Goal: Information Seeking & Learning: Learn about a topic

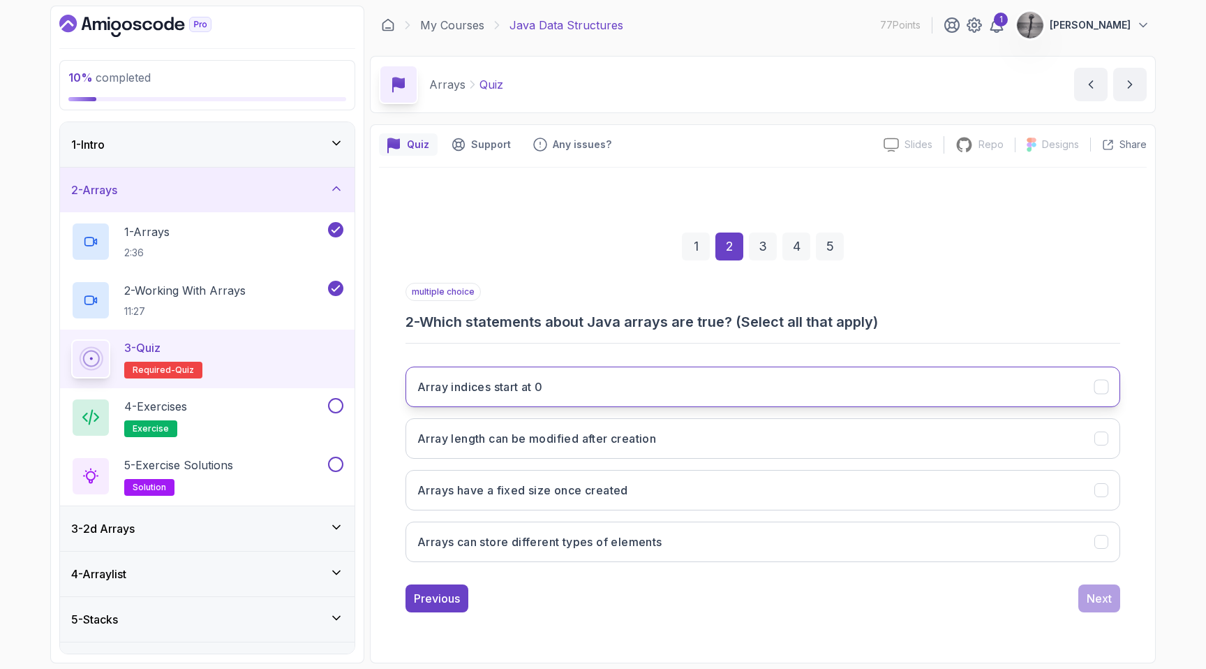
click at [532, 389] on h3 "Array indices start at 0" at bounding box center [480, 386] width 126 height 17
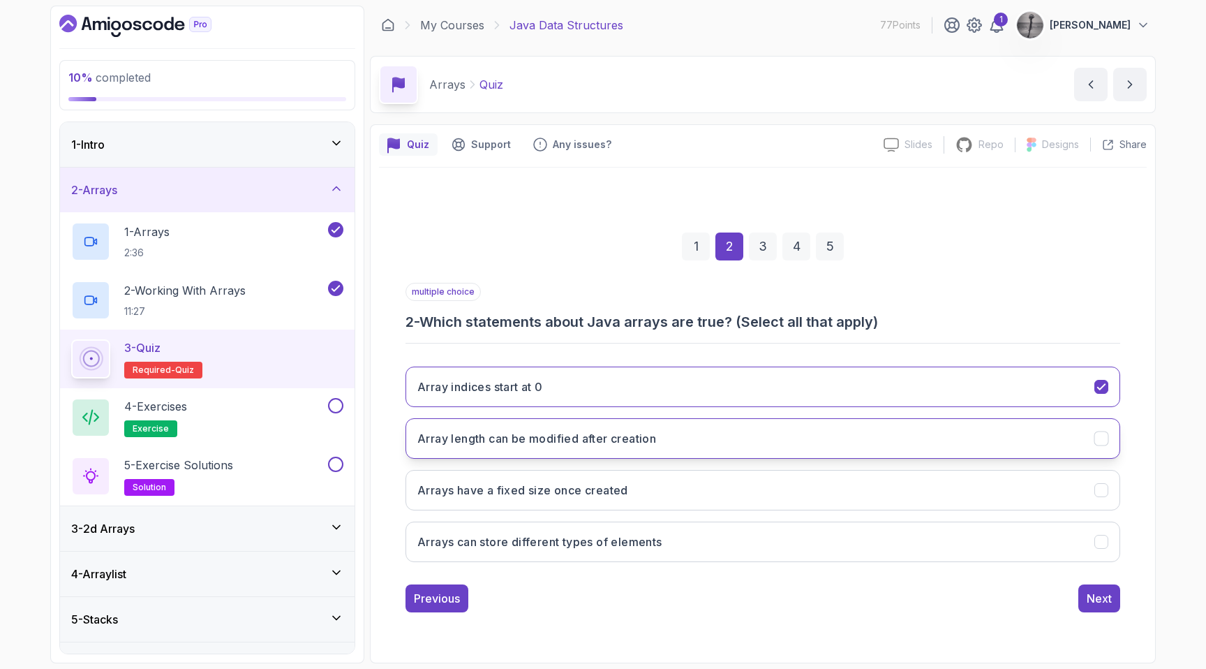
click at [551, 436] on h3 "Array length can be modified after creation" at bounding box center [536, 438] width 239 height 17
click at [561, 440] on h3 "Array length can be modified after creation" at bounding box center [536, 438] width 239 height 17
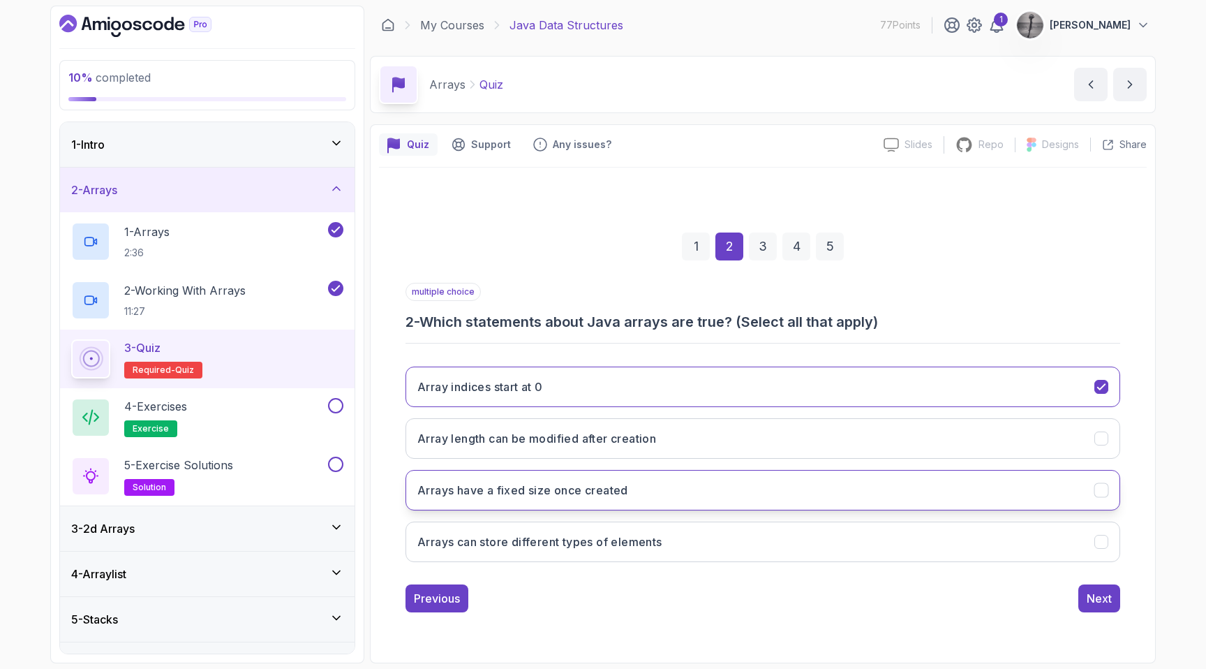
click at [565, 497] on h3 "Arrays have a fixed size once created" at bounding box center [522, 490] width 211 height 17
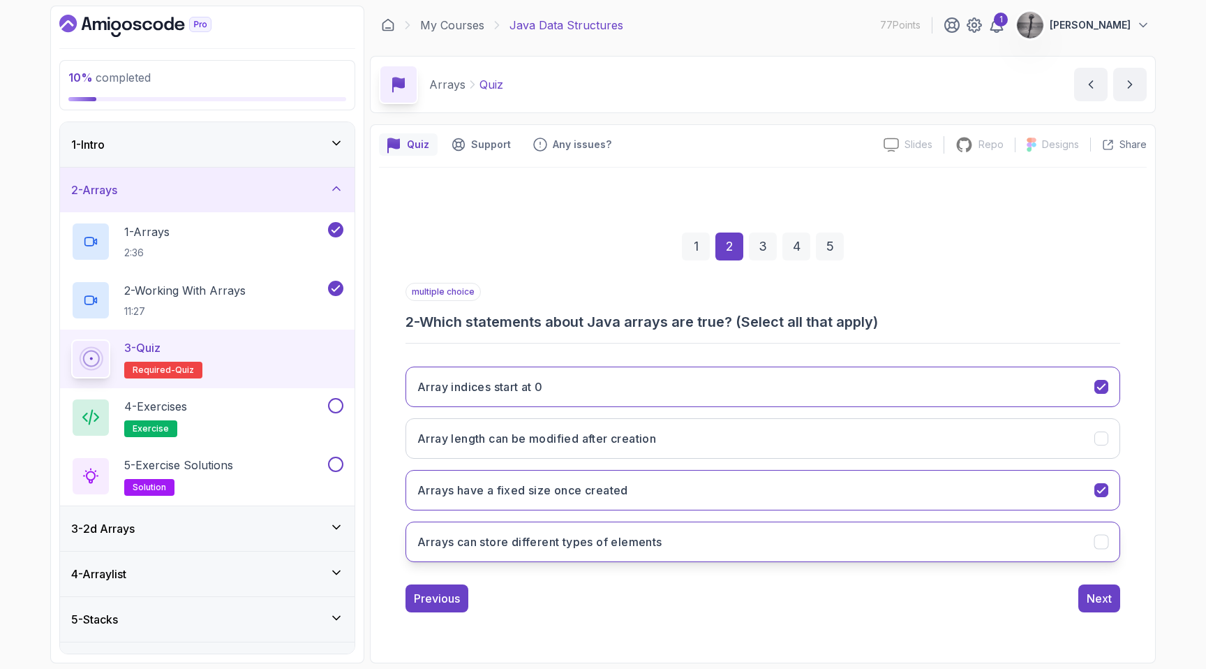
click at [566, 545] on h3 "Arrays can store different types of elements" at bounding box center [539, 541] width 245 height 17
click at [1098, 597] on div "Next" at bounding box center [1099, 598] width 25 height 17
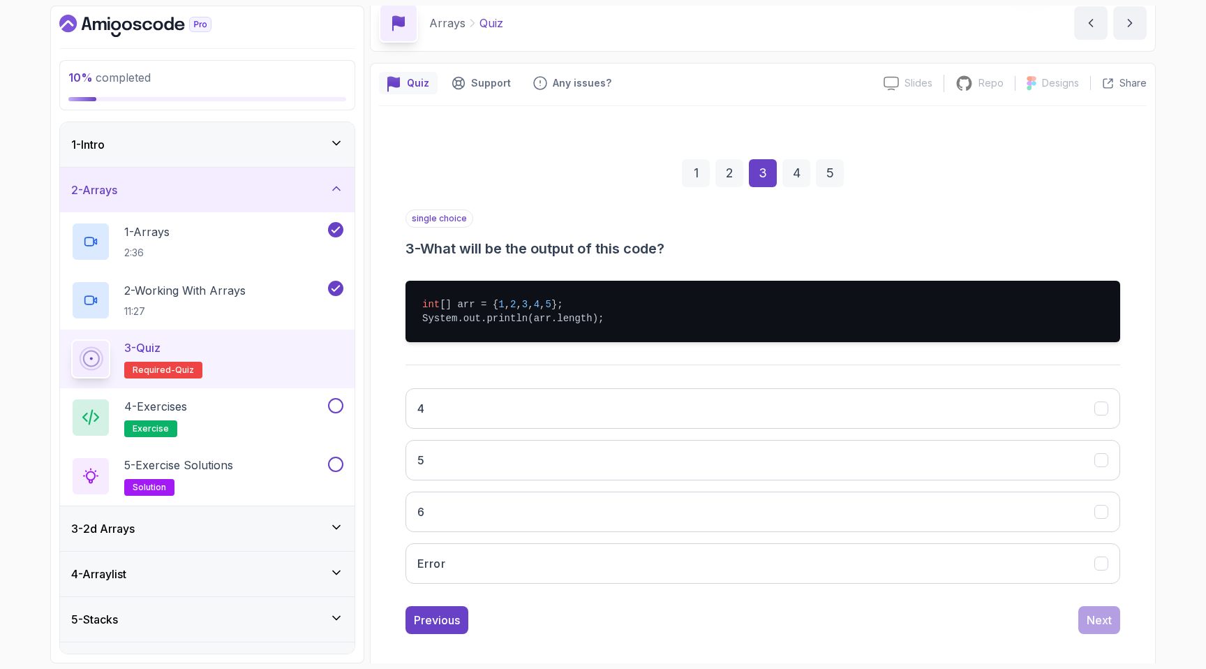
scroll to position [72, 0]
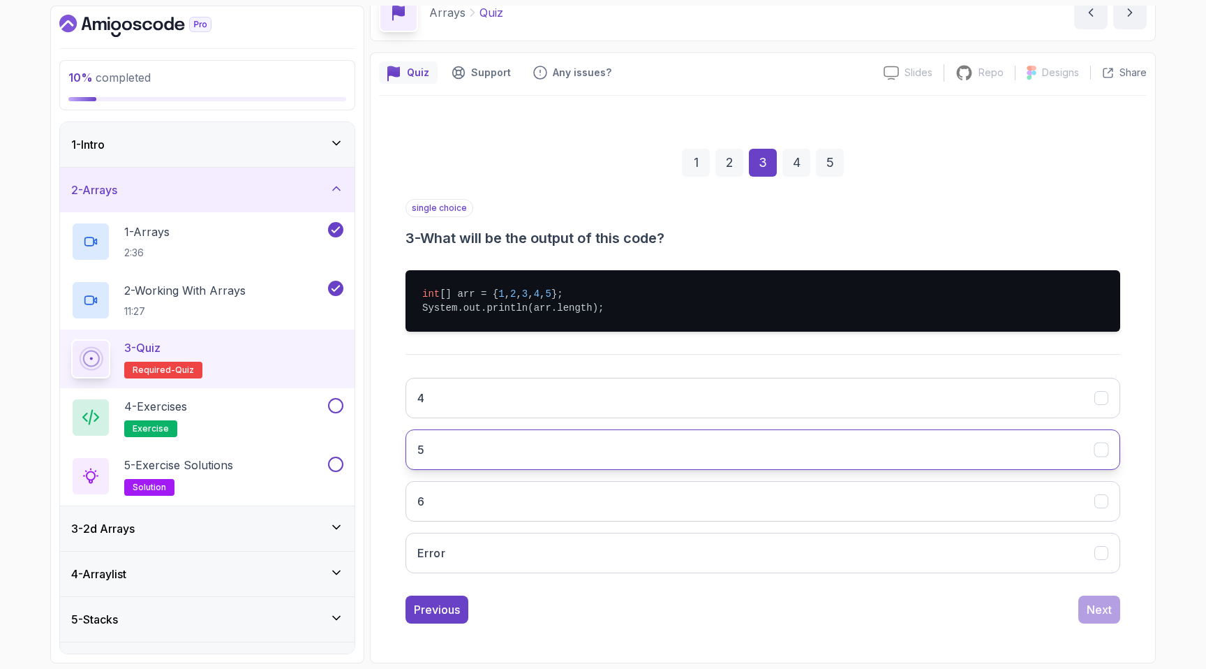
click at [473, 450] on button "5" at bounding box center [762, 449] width 715 height 40
click at [1096, 604] on div "Next" at bounding box center [1099, 609] width 25 height 17
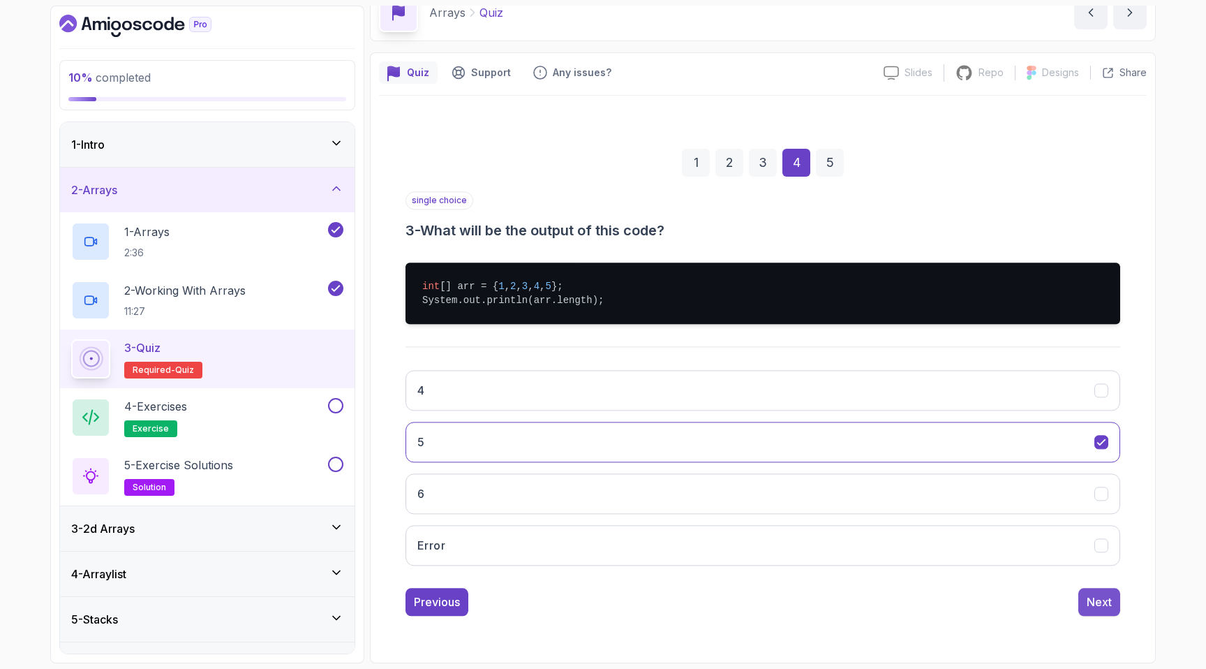
scroll to position [0, 0]
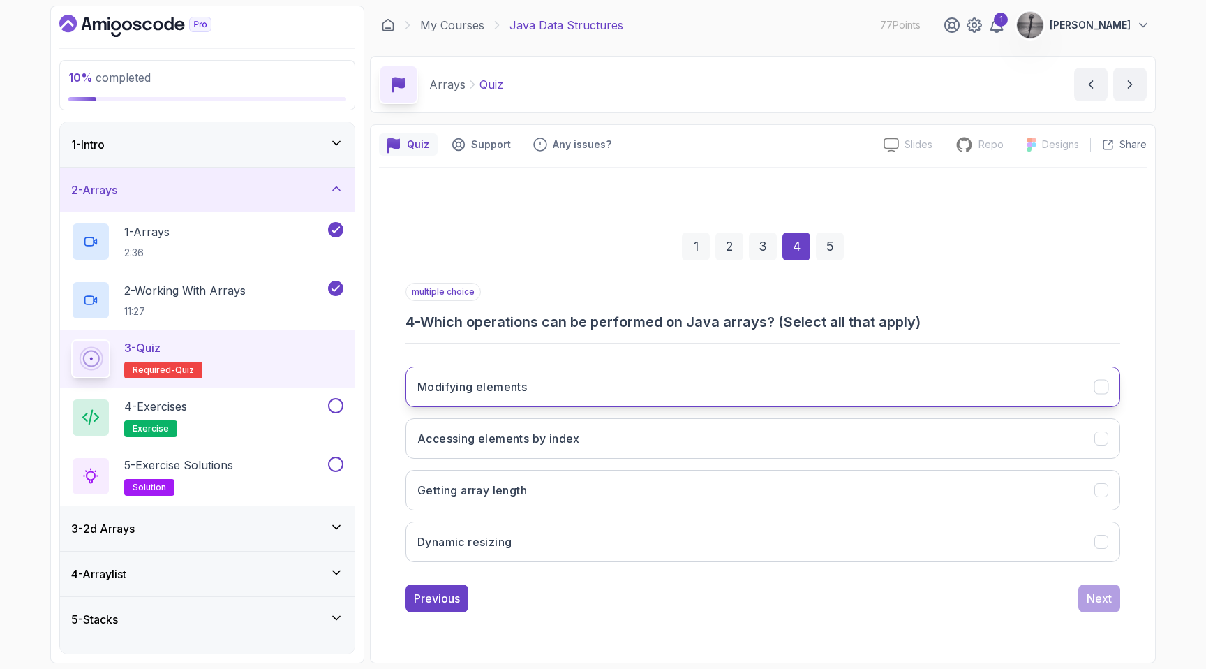
click at [614, 382] on button "Modifying elements" at bounding box center [762, 386] width 715 height 40
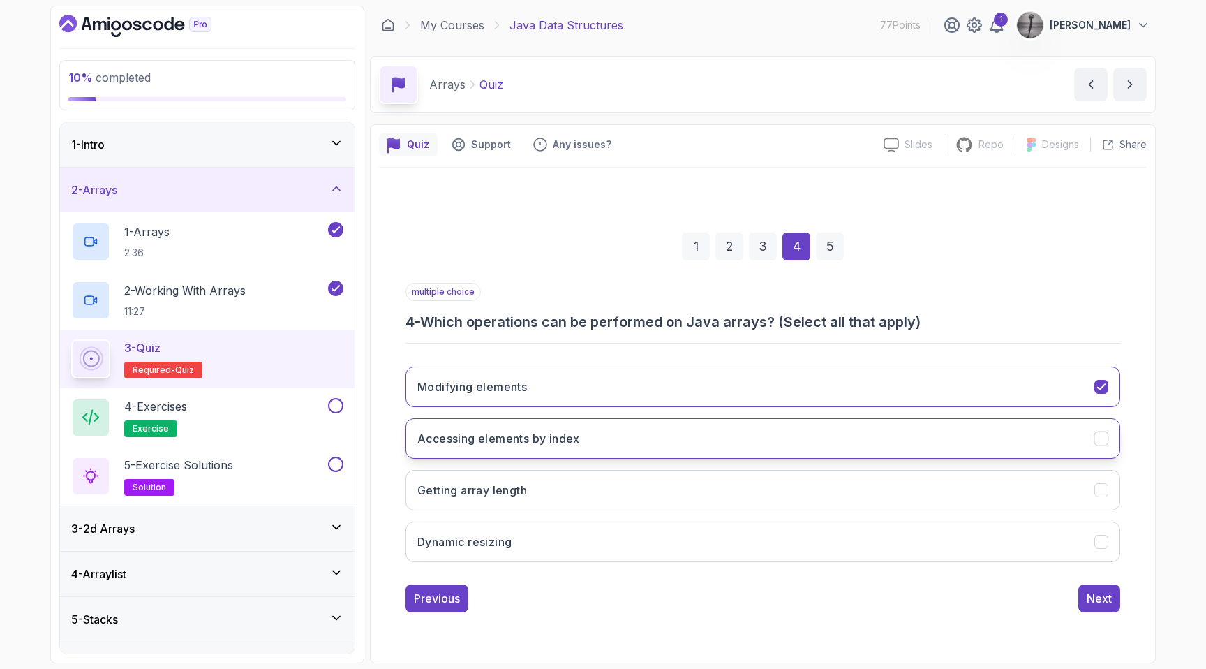
click at [600, 435] on button "Accessing elements by index" at bounding box center [762, 438] width 715 height 40
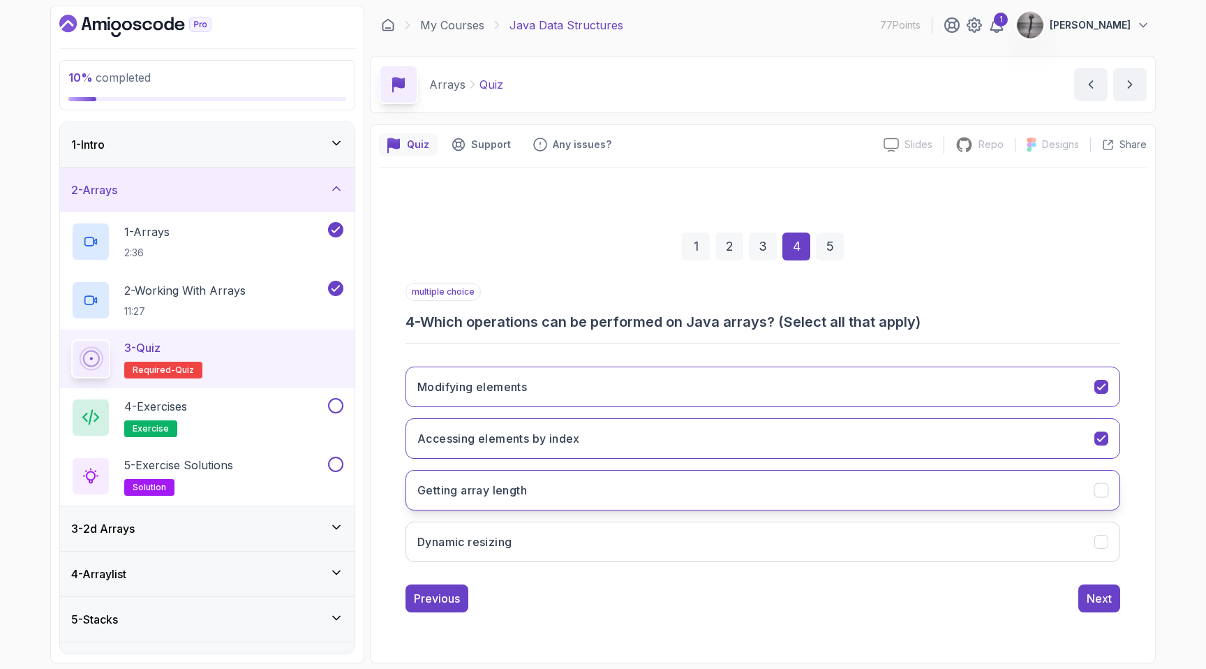
click at [568, 495] on button "Getting array length" at bounding box center [762, 490] width 715 height 40
click at [1097, 594] on div "Next" at bounding box center [1099, 598] width 25 height 17
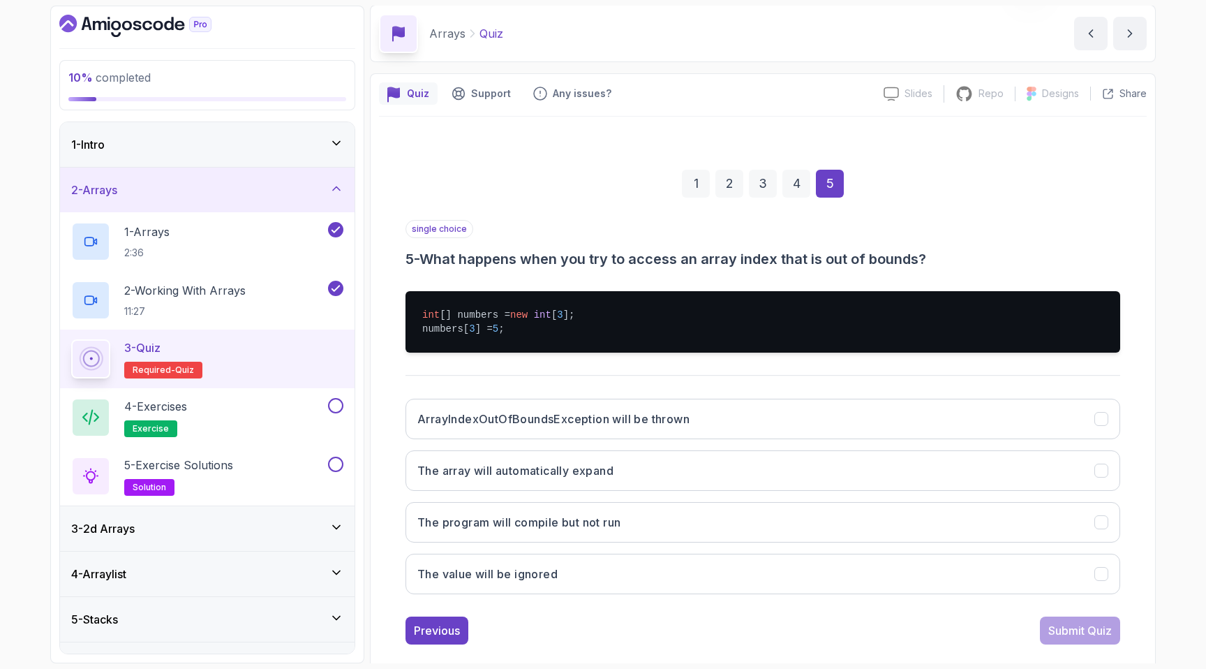
scroll to position [72, 0]
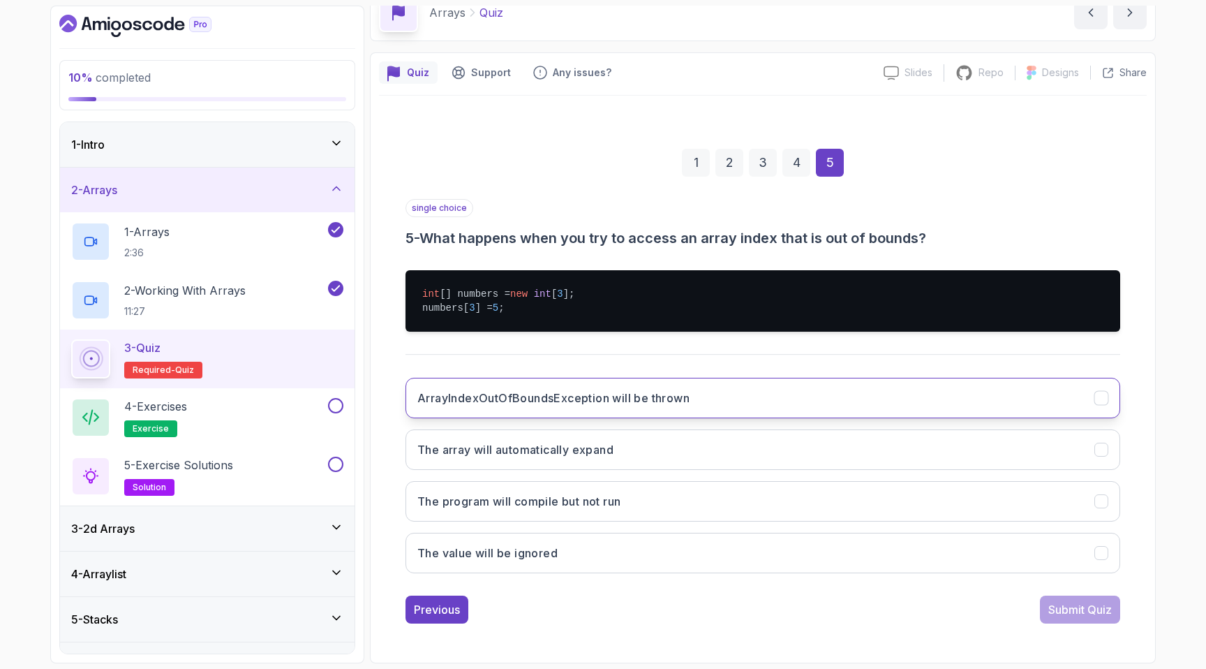
click at [668, 389] on h3 "ArrayIndexOutOfBoundsException will be thrown" at bounding box center [553, 397] width 272 height 17
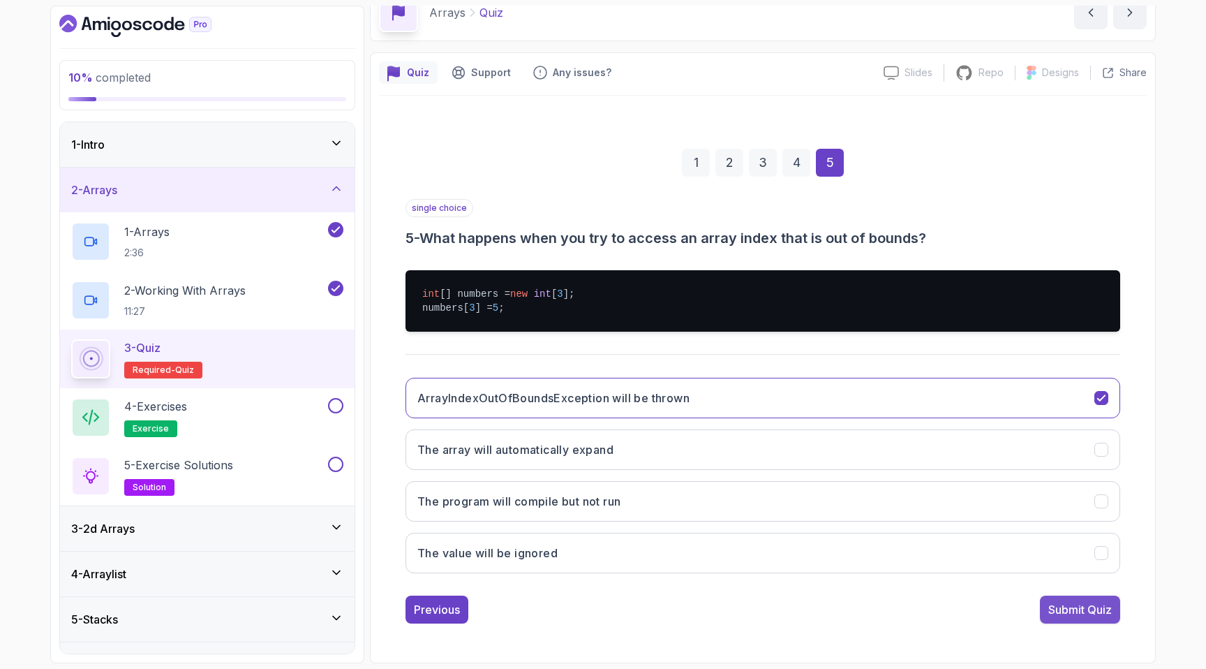
click at [1078, 606] on div "Submit Quiz" at bounding box center [1080, 609] width 64 height 17
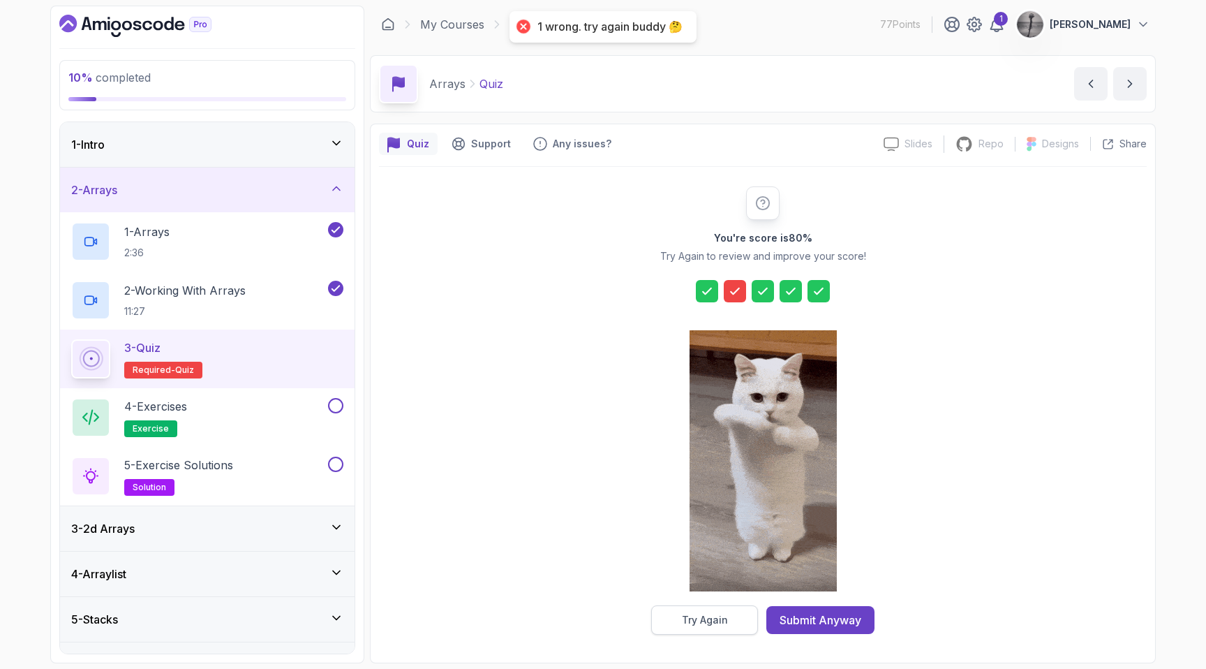
click at [708, 623] on div "Try Again" at bounding box center [705, 620] width 46 height 14
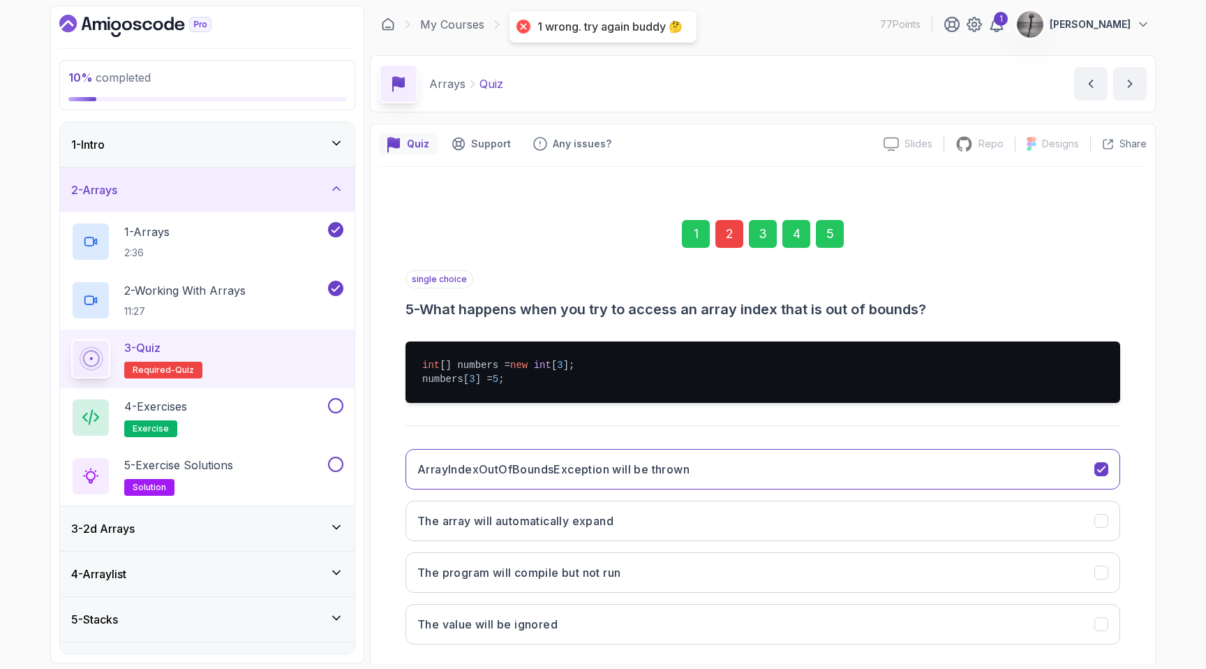
click at [741, 232] on div "2" at bounding box center [729, 234] width 28 height 28
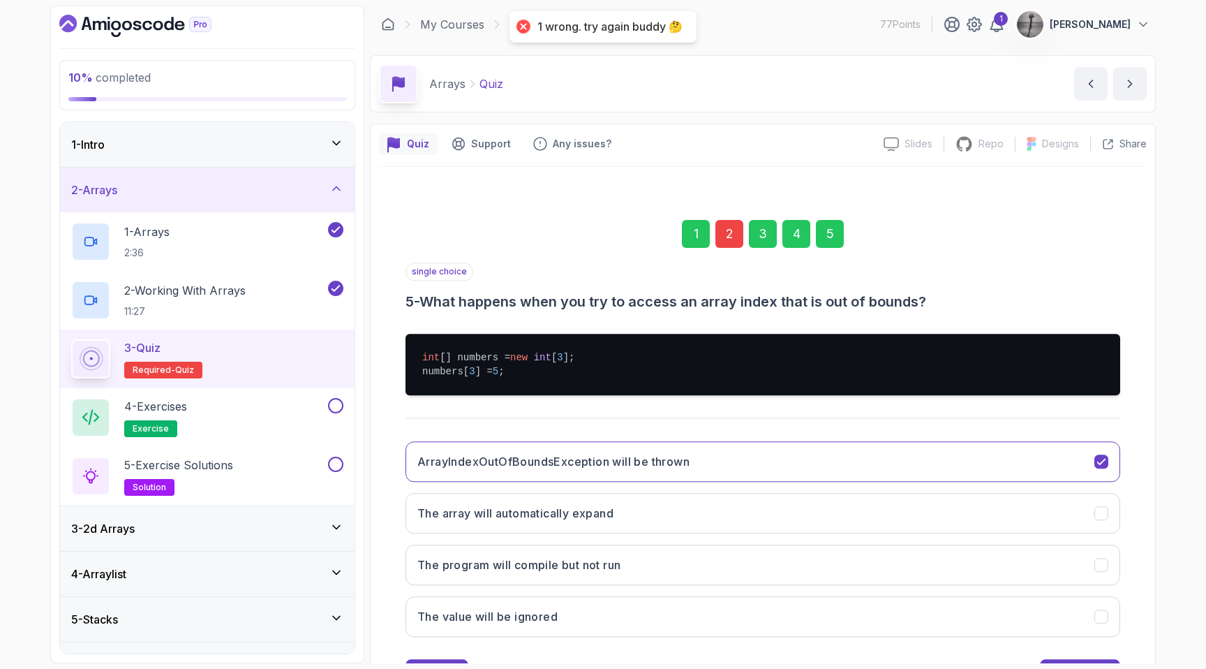
scroll to position [0, 0]
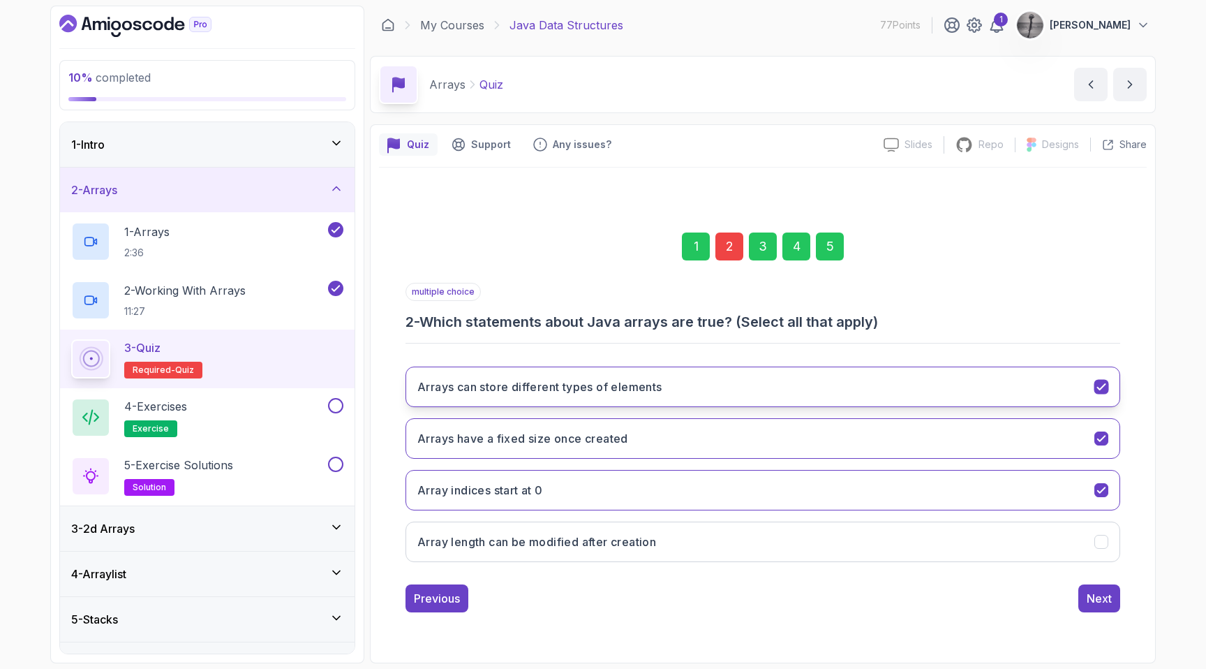
click at [664, 385] on button "Arrays can store different types of elements" at bounding box center [762, 386] width 715 height 40
click at [1101, 606] on button "Next" at bounding box center [1099, 598] width 42 height 28
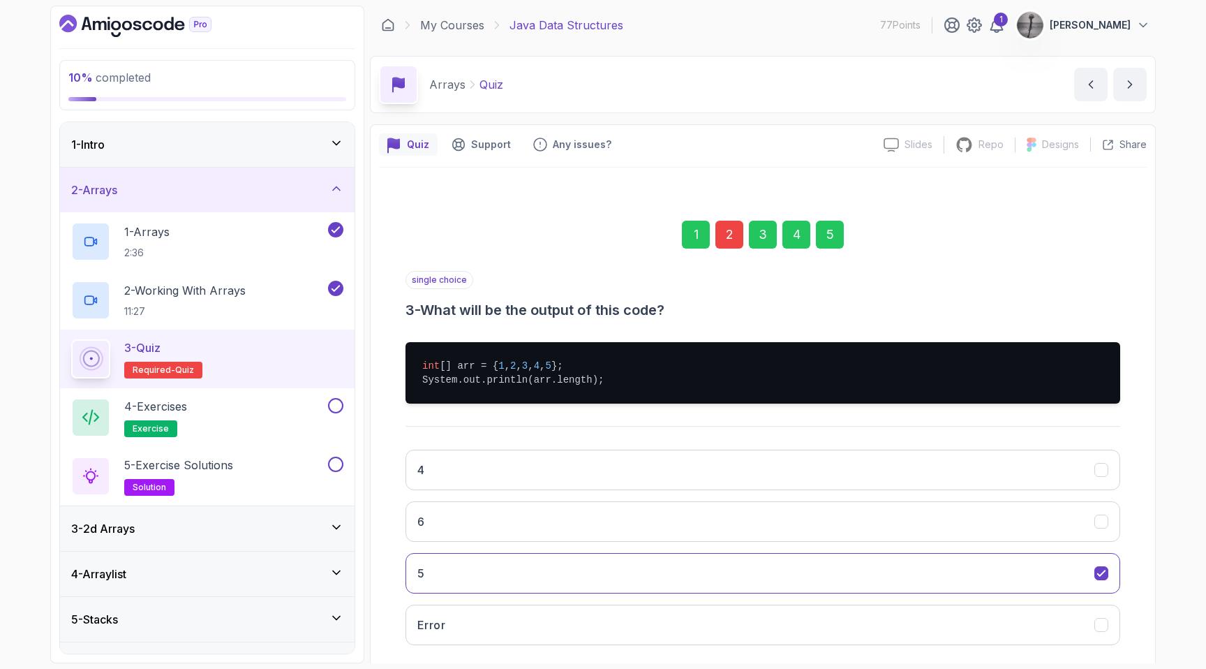
click at [831, 228] on div "5" at bounding box center [830, 235] width 28 height 28
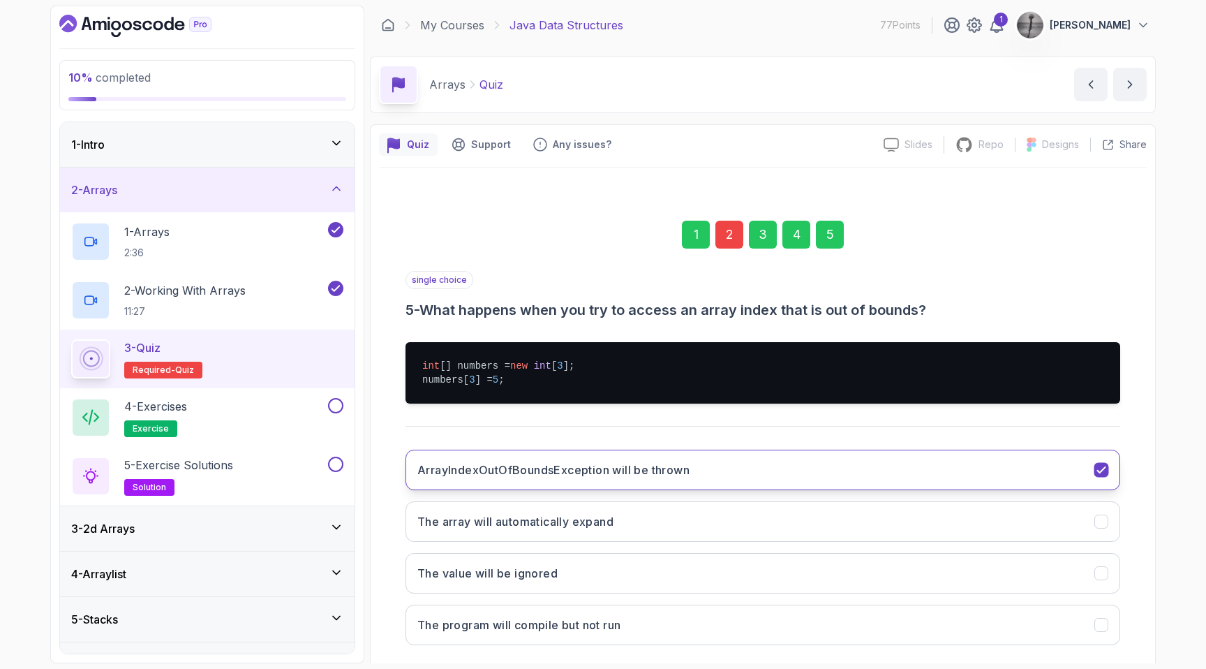
scroll to position [72, 0]
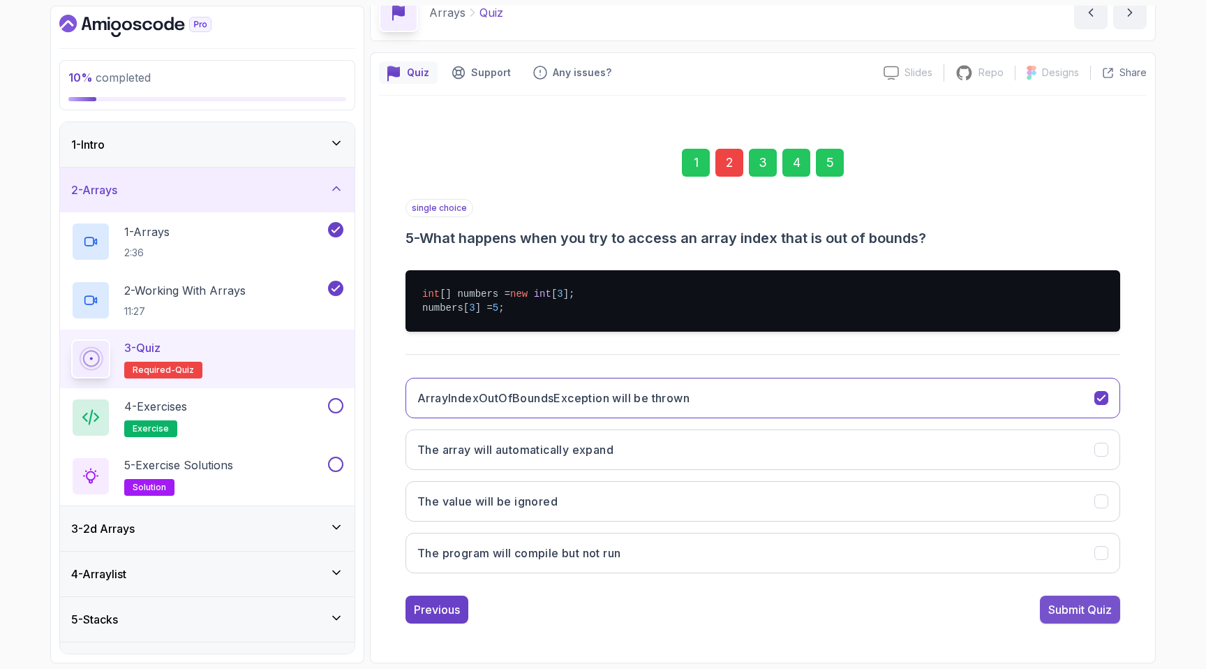
click at [1064, 603] on div "Submit Quiz" at bounding box center [1080, 609] width 64 height 17
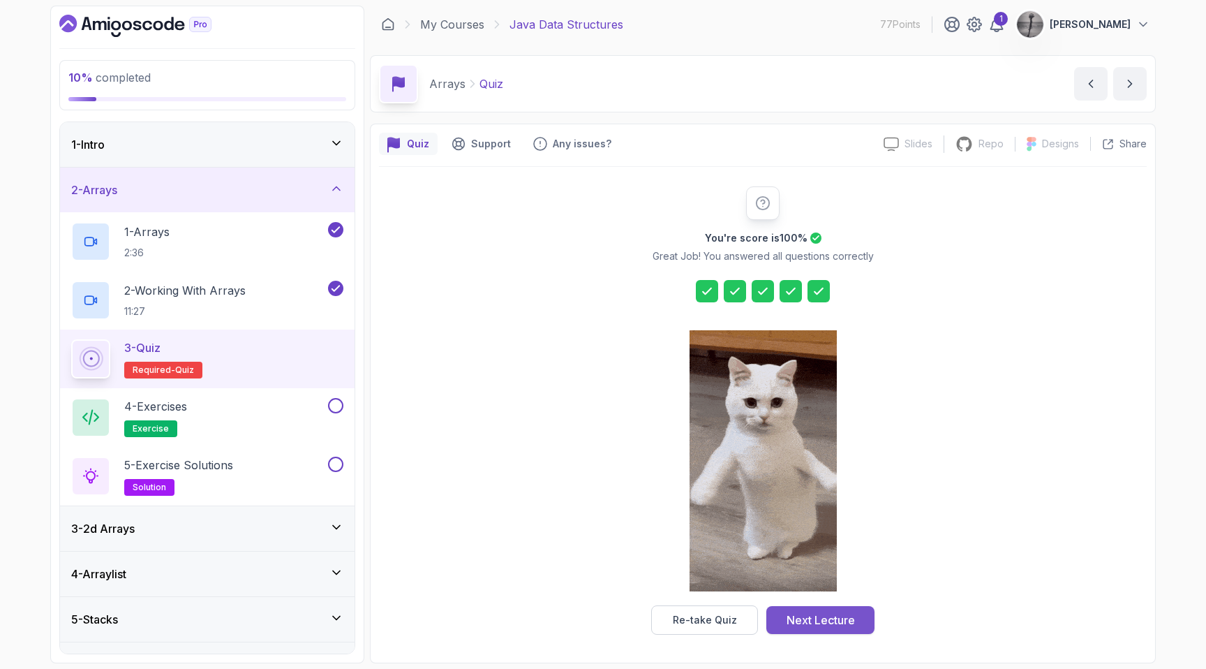
click at [819, 619] on div "Next Lecture" at bounding box center [821, 619] width 68 height 17
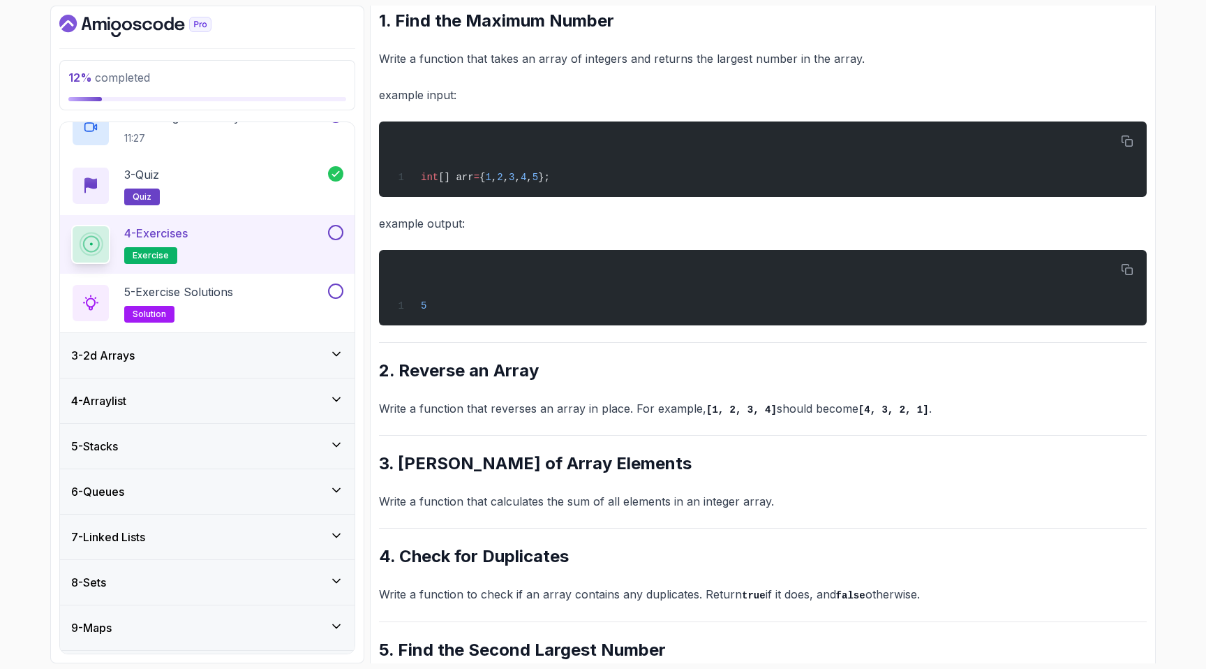
scroll to position [322, 0]
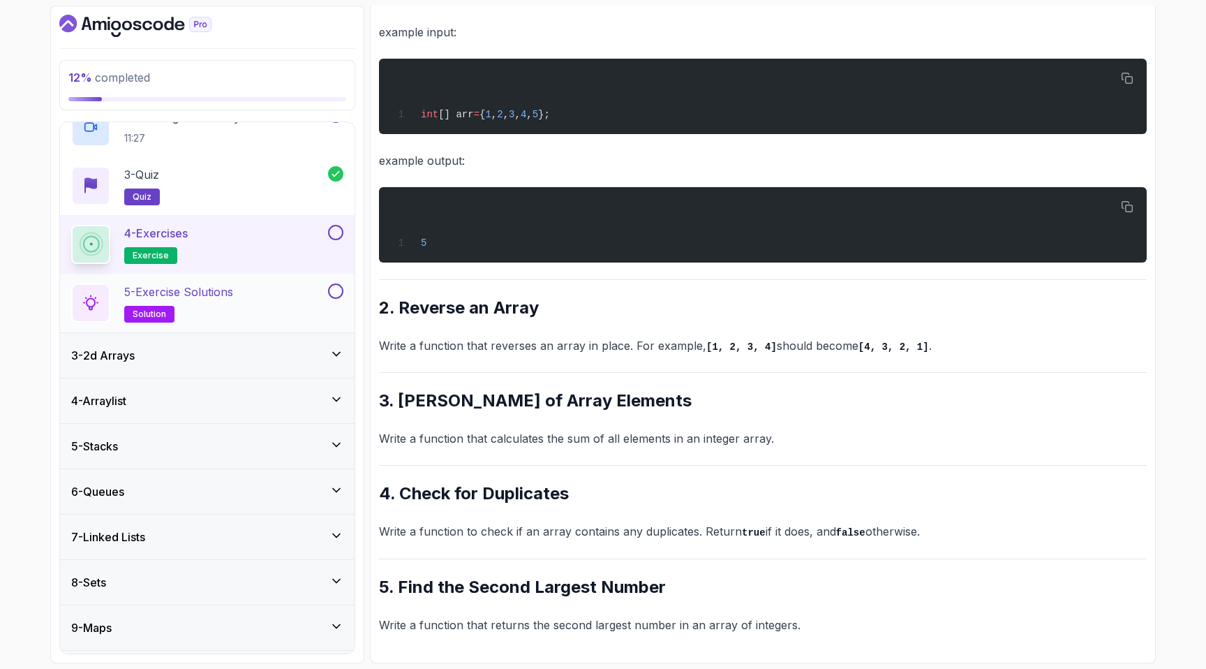
click at [197, 304] on h2 "5 - Exercise Solutions solution" at bounding box center [178, 302] width 109 height 39
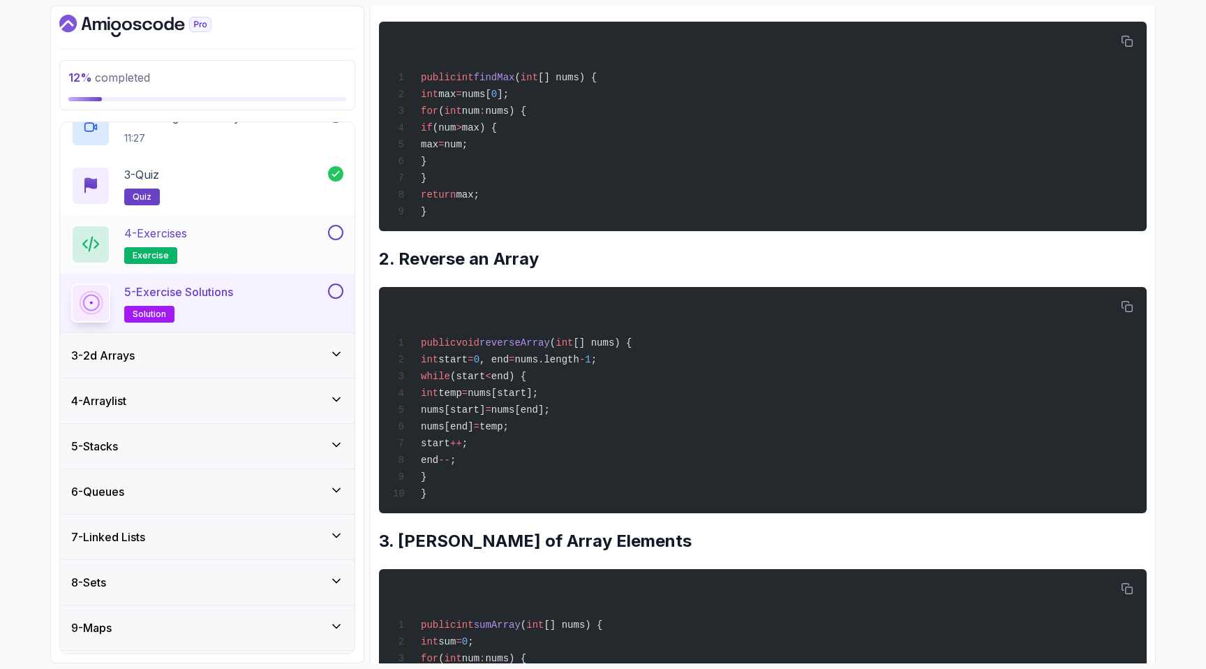
click at [187, 234] on p "4 - Exercises" at bounding box center [155, 233] width 63 height 17
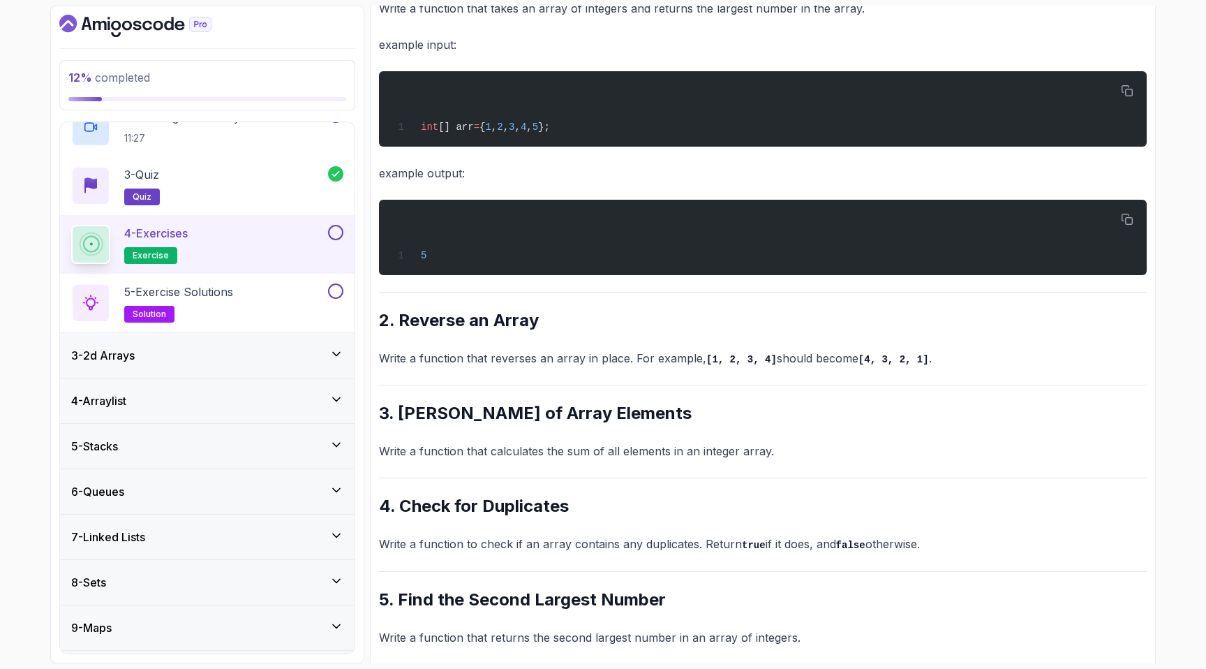
scroll to position [322, 0]
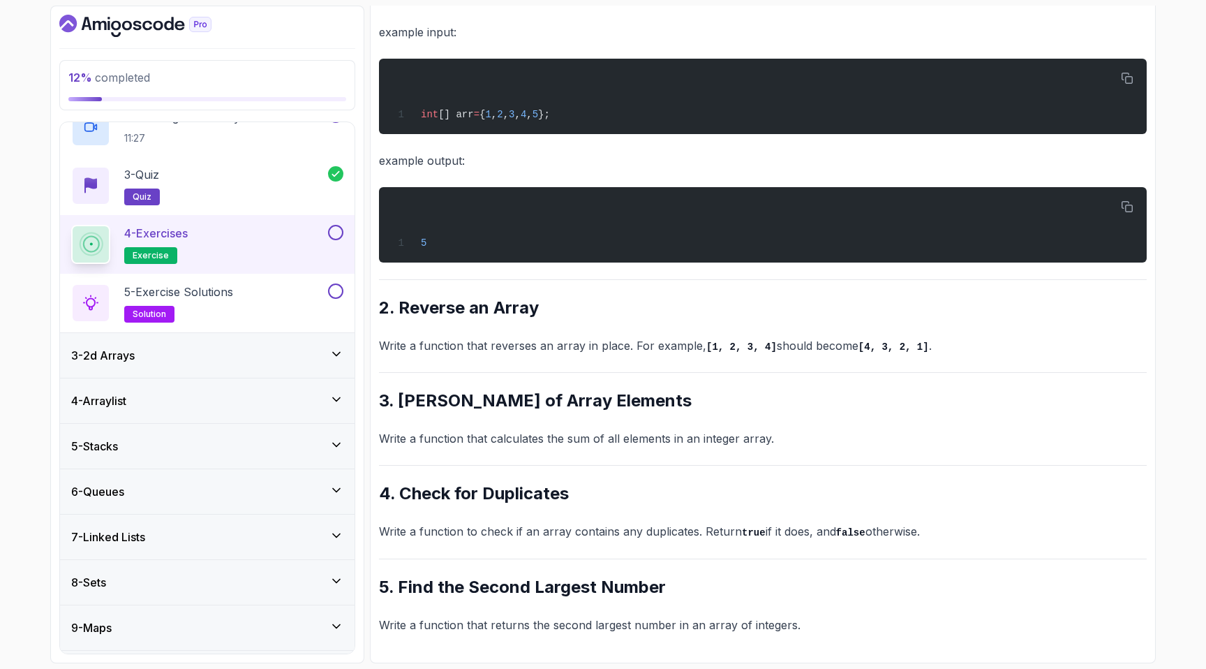
click at [563, 406] on h2 "3. [PERSON_NAME] of Array Elements" at bounding box center [763, 400] width 768 height 22
click at [195, 303] on h2 "5 - Exercise Solutions solution" at bounding box center [178, 302] width 109 height 39
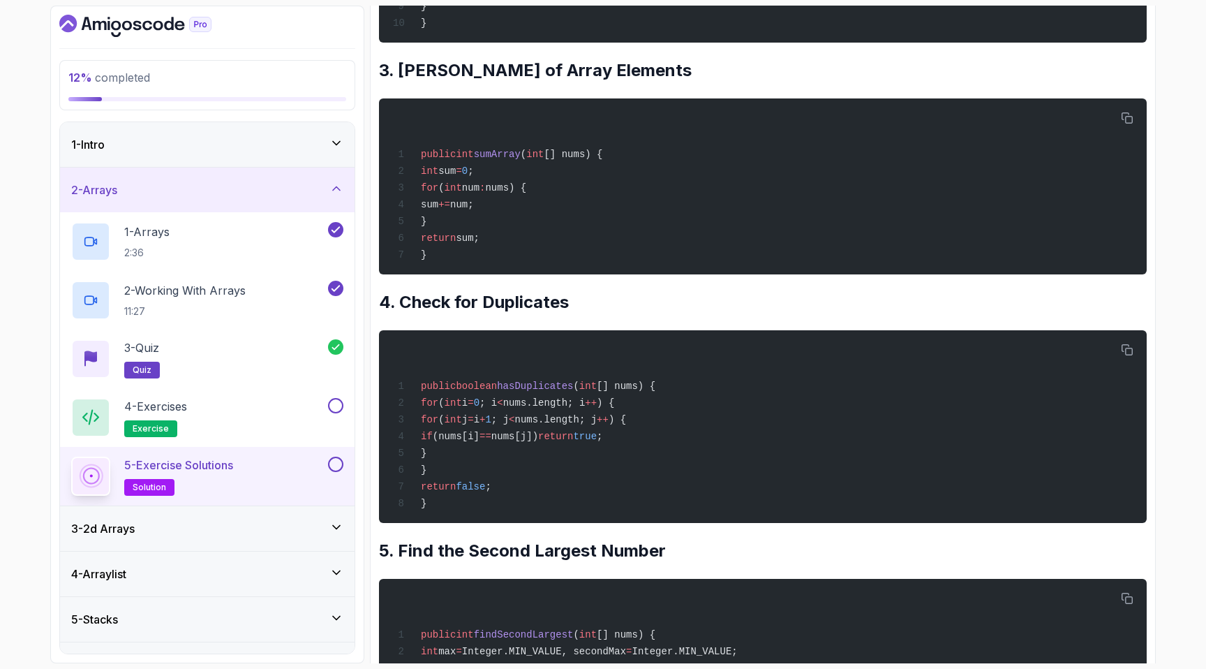
click at [170, 184] on div "2 - Arrays" at bounding box center [207, 189] width 272 height 17
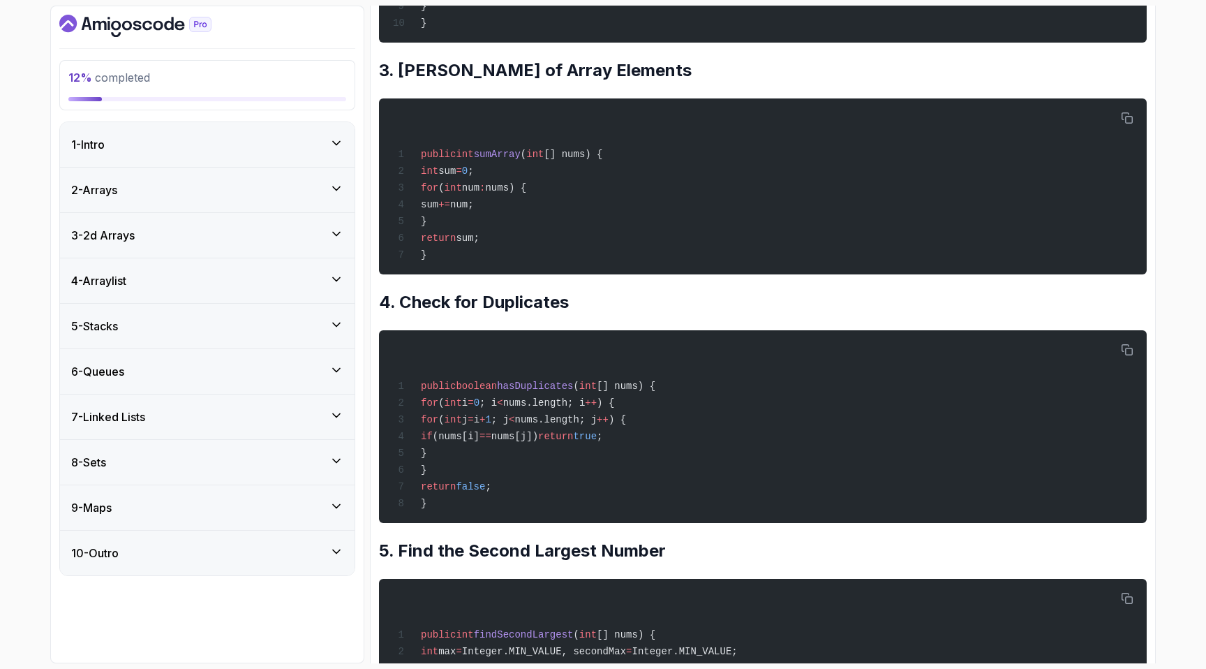
click at [170, 184] on div "2 - Arrays" at bounding box center [207, 189] width 272 height 17
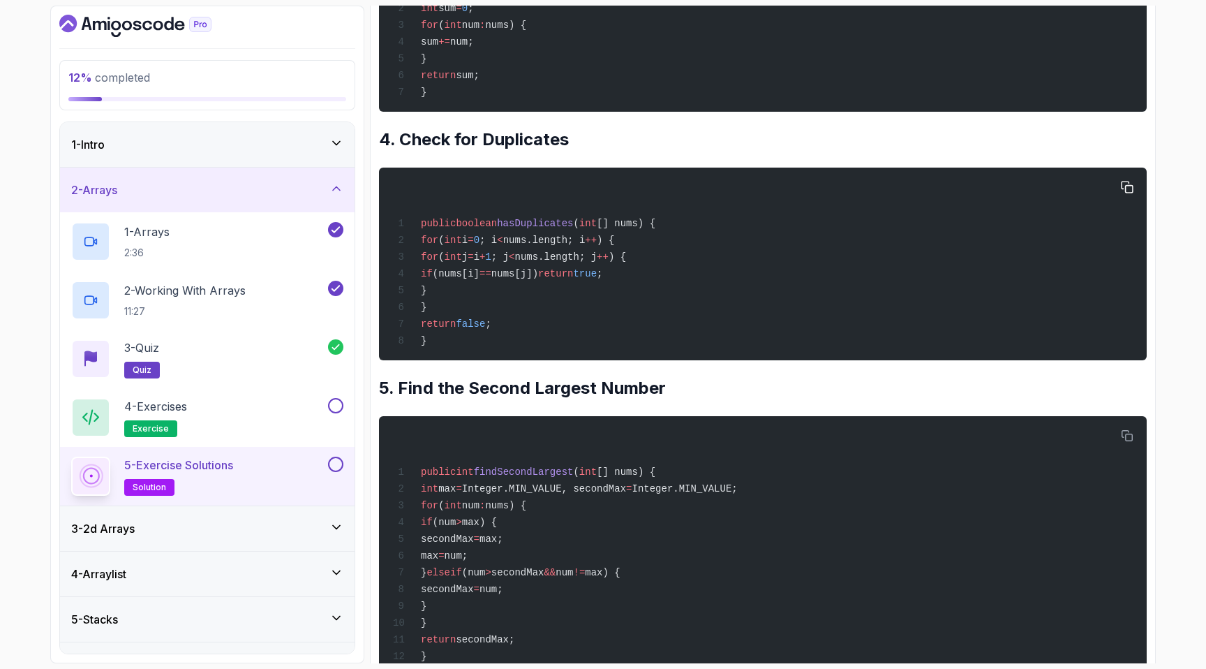
scroll to position [1028, 0]
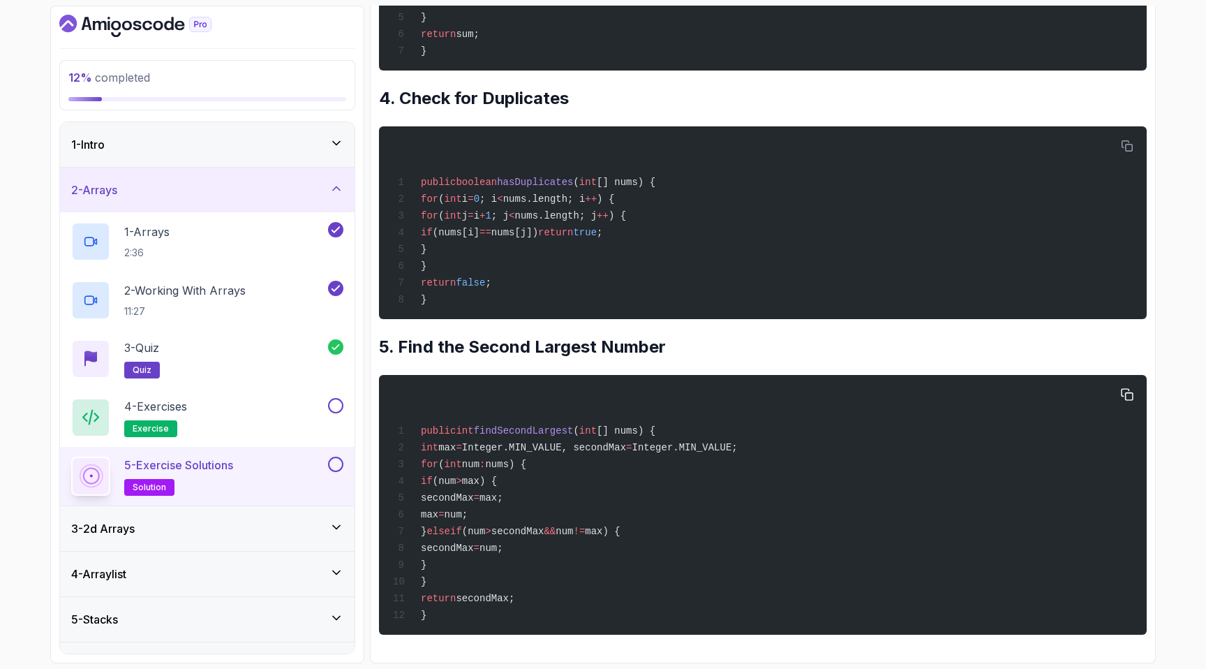
click at [547, 425] on span "findSecondLargest" at bounding box center [524, 430] width 100 height 11
drag, startPoint x: 671, startPoint y: 331, endPoint x: 394, endPoint y: 328, distance: 277.8
click at [394, 336] on h2 "5. Find the Second Largest Number" at bounding box center [763, 347] width 768 height 22
copy h2 "Find the Second Largest Number"
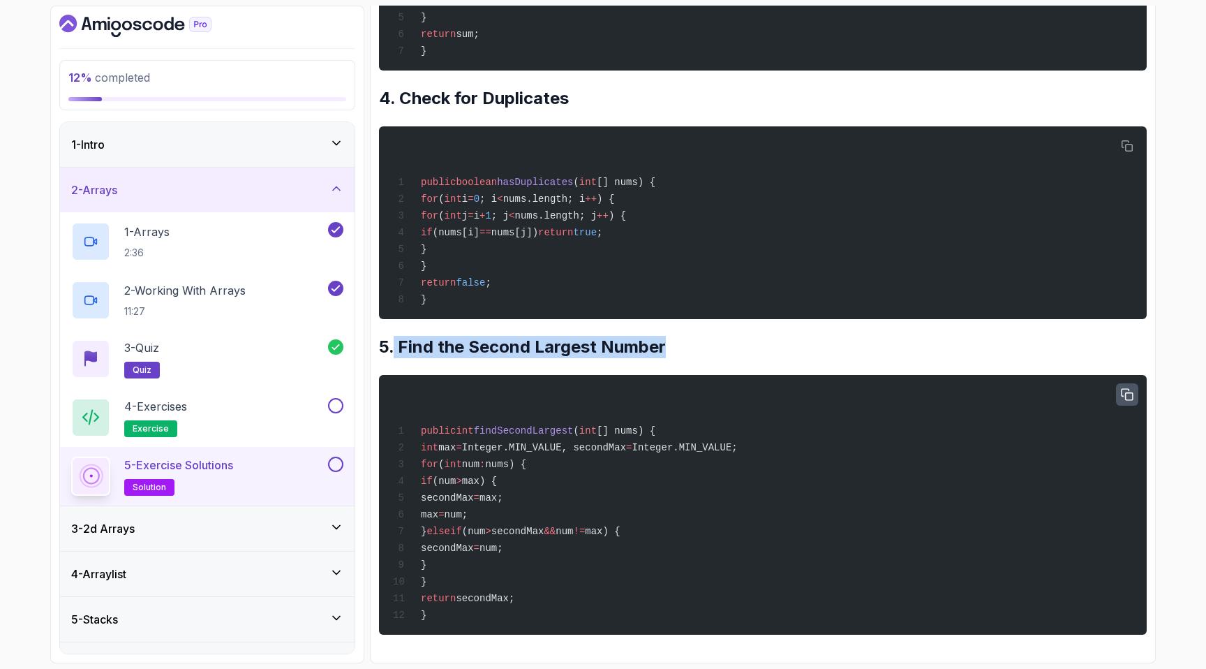
click at [1133, 389] on icon "button" at bounding box center [1127, 394] width 11 height 11
